Goal: Task Accomplishment & Management: Manage account settings

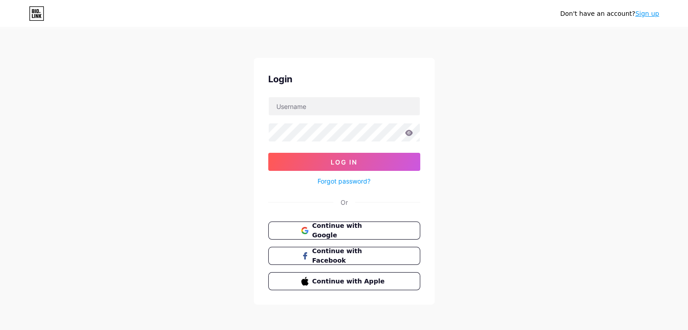
click at [379, 214] on div "Login Log In Forgot password? Or Continue with Google Continue with Facebook Co…" at bounding box center [344, 181] width 181 height 247
click at [389, 225] on button "Continue with Google" at bounding box center [344, 231] width 154 height 19
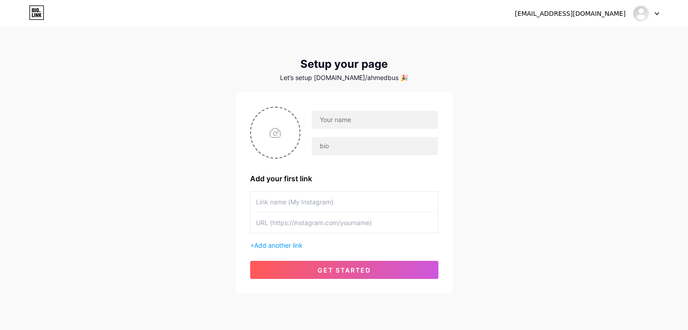
click at [39, 8] on icon at bounding box center [36, 12] width 15 height 14
click at [641, 15] on img at bounding box center [641, 13] width 14 height 14
click at [602, 55] on li "Logout" at bounding box center [603, 61] width 112 height 24
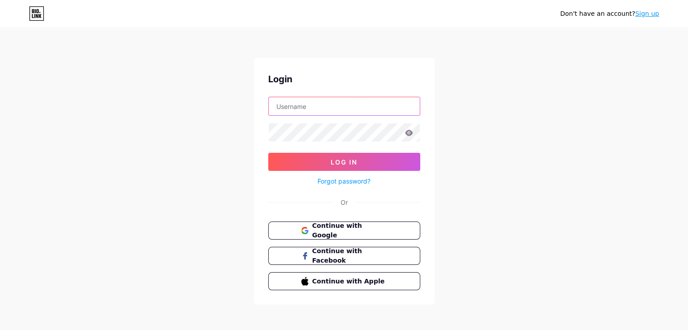
paste input "ahmedbesines4@gmail.com"
type input "ahmedbesines4@gmail.com"
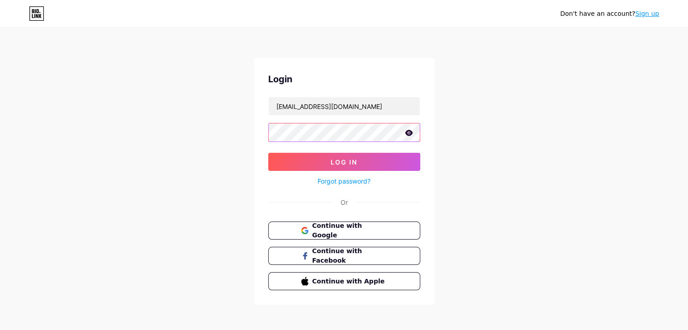
click at [268, 153] on button "Log In" at bounding box center [344, 162] width 152 height 18
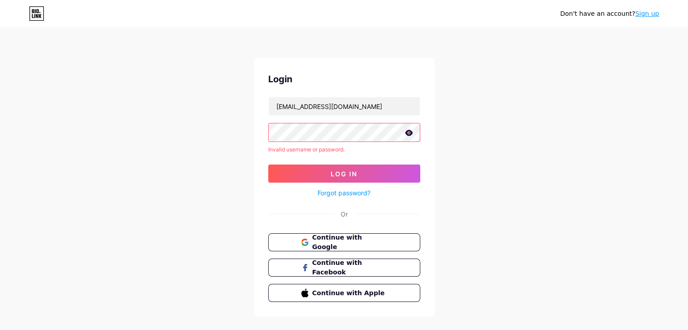
click at [405, 133] on icon at bounding box center [409, 133] width 8 height 6
click at [268, 165] on button "Log In" at bounding box center [344, 174] width 152 height 18
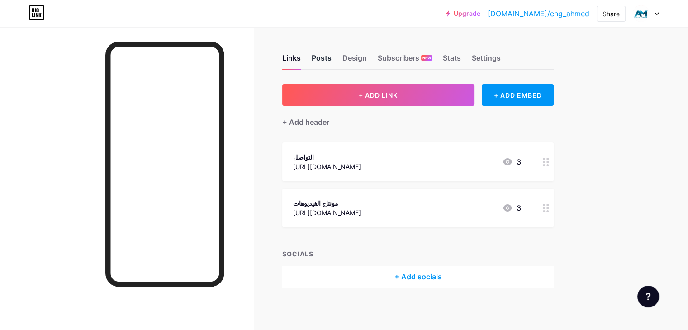
click at [332, 58] on div "Posts" at bounding box center [322, 60] width 20 height 16
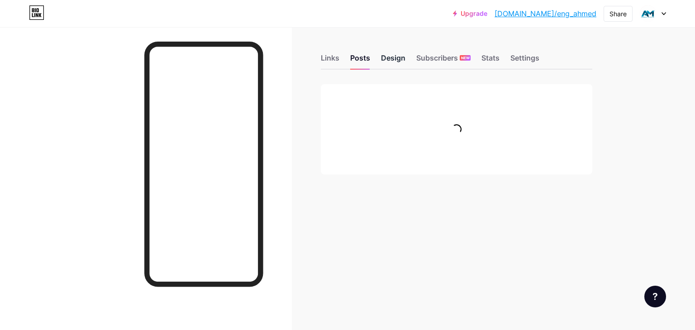
click at [397, 58] on div "Design" at bounding box center [393, 60] width 24 height 16
